Goal: Register for event/course

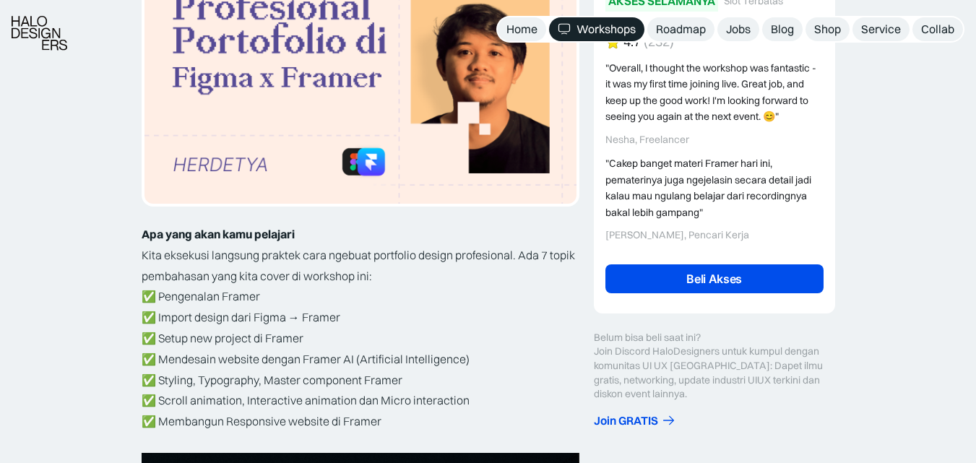
scroll to position [220, 0]
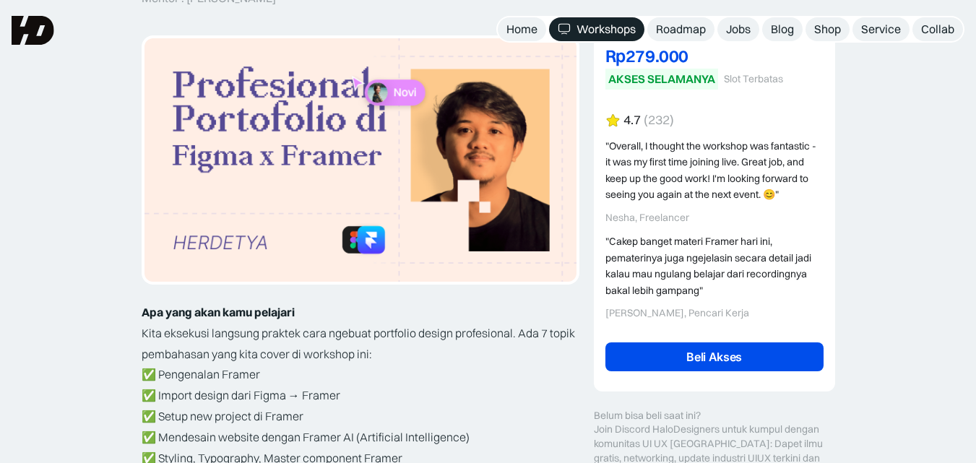
click at [571, 24] on link "Workshops" at bounding box center [596, 29] width 95 height 24
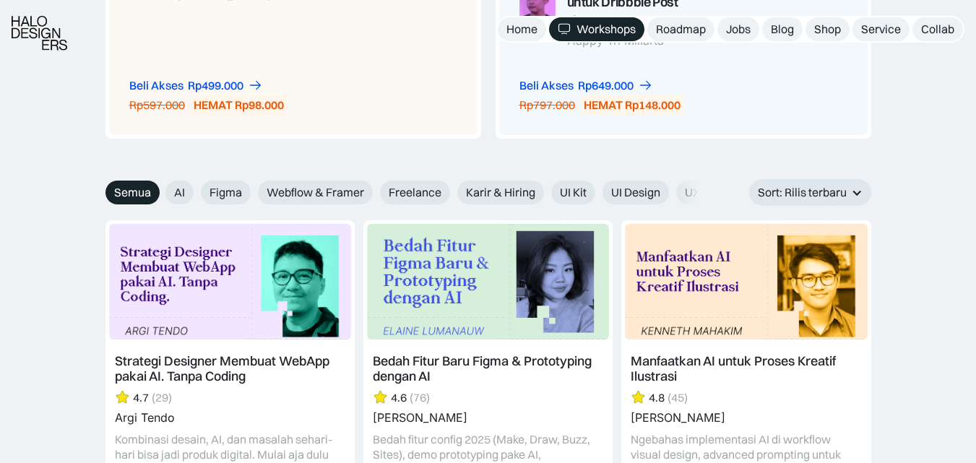
scroll to position [1532, 0]
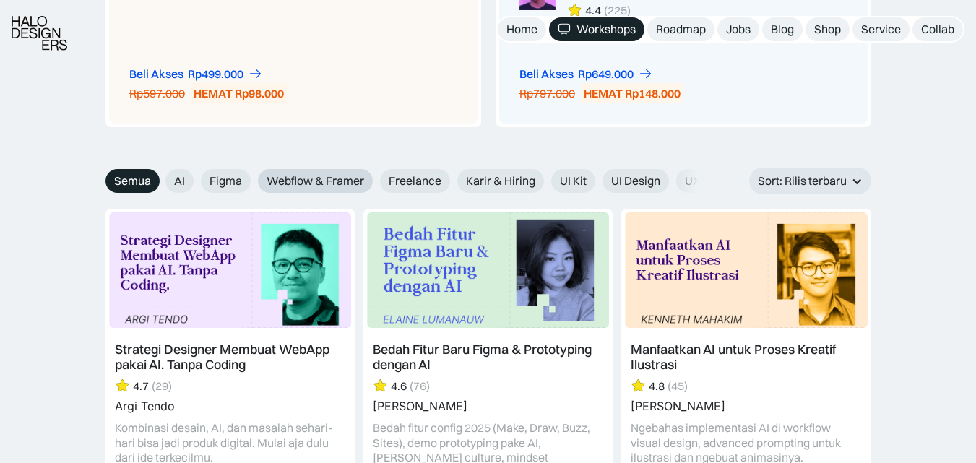
click at [330, 169] on label "Webflow & Framer" at bounding box center [315, 181] width 115 height 24
click at [253, 171] on input "Webflow & Framer" at bounding box center [248, 175] width 9 height 9
radio input "true"
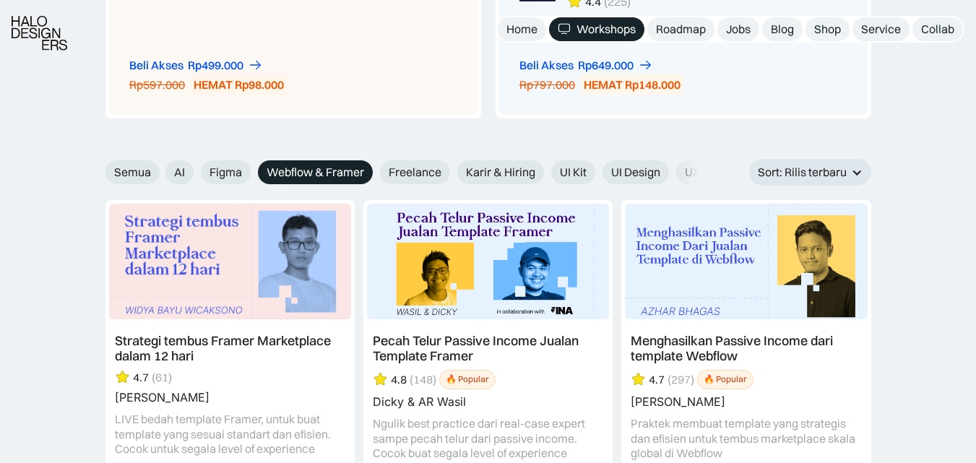
scroll to position [1545, 0]
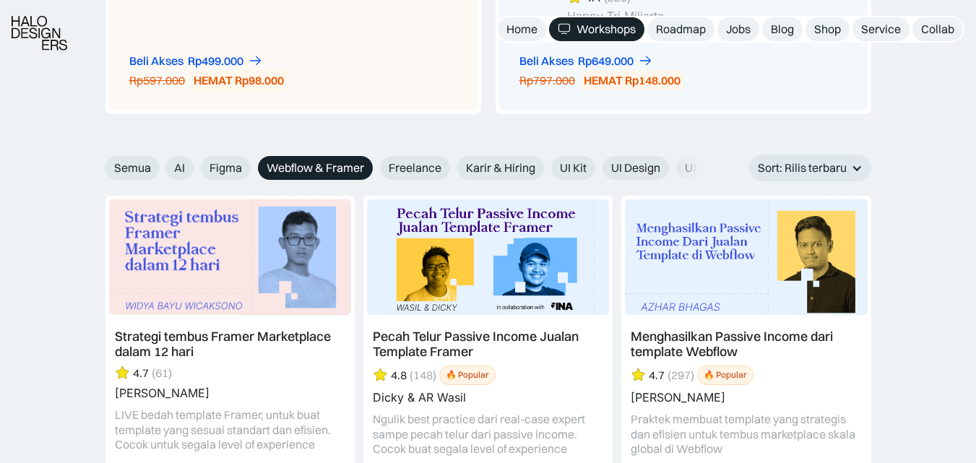
click at [232, 305] on link at bounding box center [230, 346] width 249 height 300
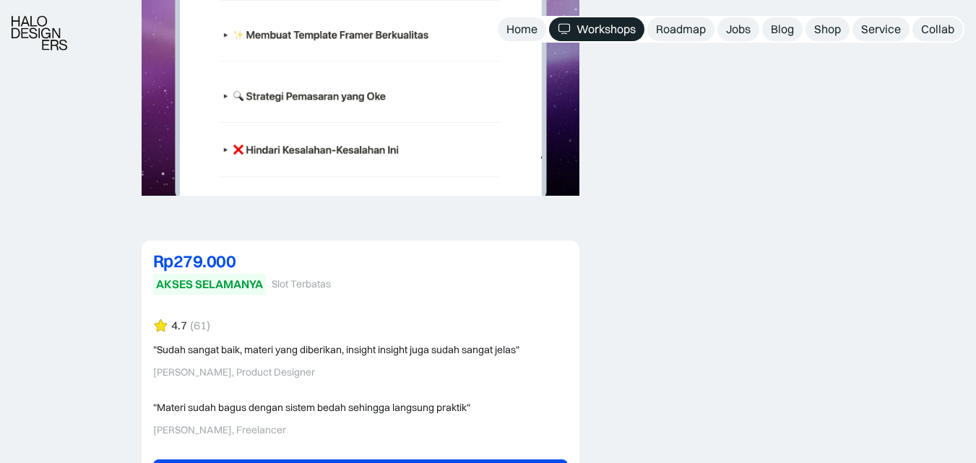
scroll to position [3253, 0]
